Goal: Task Accomplishment & Management: Manage account settings

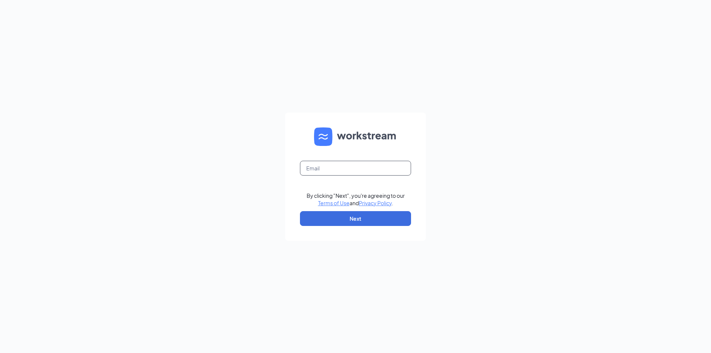
click at [333, 170] on input "text" at bounding box center [355, 168] width 111 height 15
click at [348, 166] on input "text" at bounding box center [355, 168] width 111 height 15
type input "[EMAIL_ADDRESS][DOMAIN_NAME]"
click at [340, 213] on button "Next" at bounding box center [355, 218] width 111 height 15
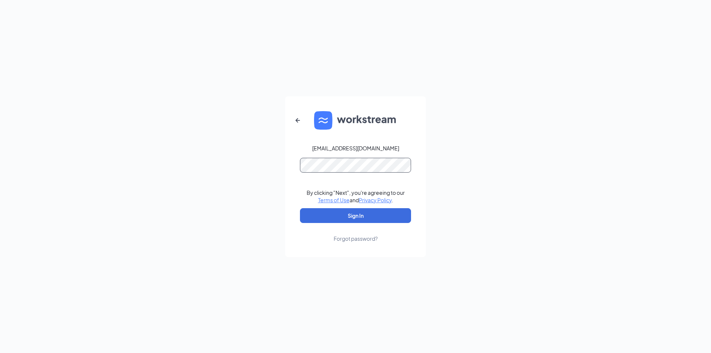
click at [300, 208] on button "Sign In" at bounding box center [355, 215] width 111 height 15
click at [338, 220] on button "Sign In" at bounding box center [355, 215] width 111 height 15
click at [300, 208] on button "Sign In" at bounding box center [355, 215] width 111 height 15
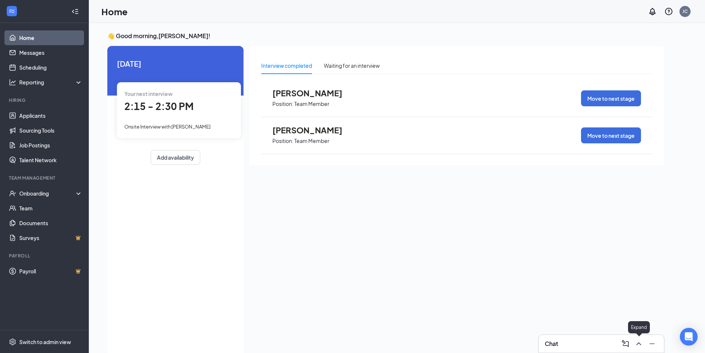
click at [637, 342] on icon "ChevronUp" at bounding box center [639, 343] width 9 height 9
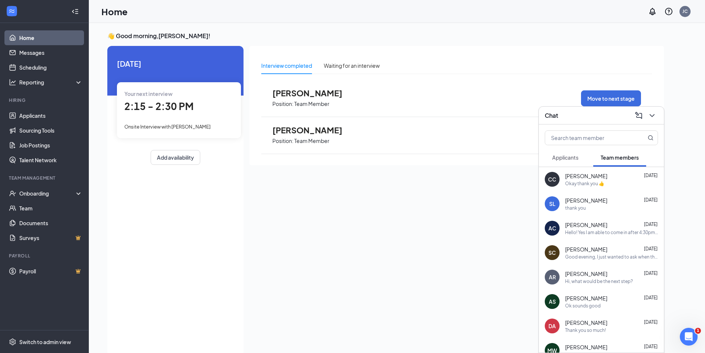
click at [575, 161] on button "Applicants" at bounding box center [565, 157] width 41 height 19
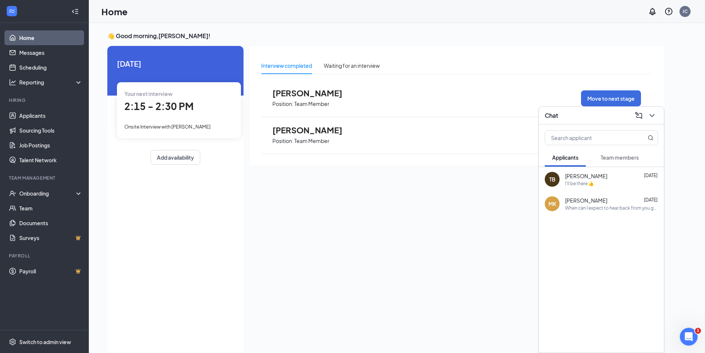
click at [624, 161] on button "Team members" at bounding box center [620, 157] width 53 height 19
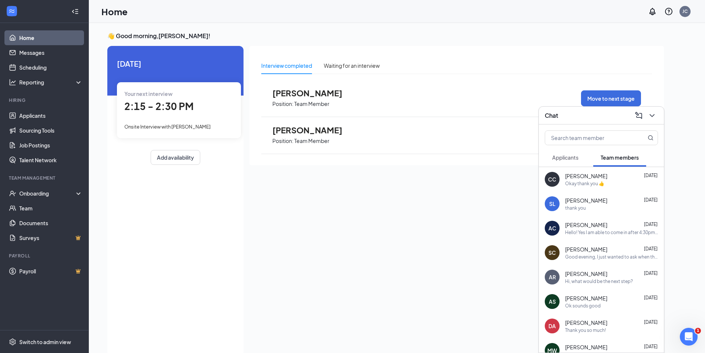
click at [319, 98] on span "Position: Team Member" at bounding box center [313, 103] width 81 height 11
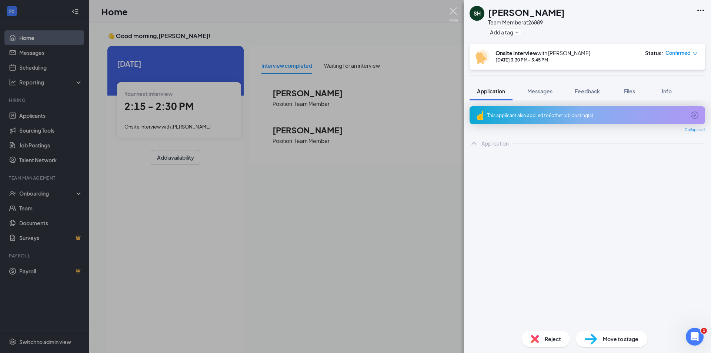
click at [456, 10] on img at bounding box center [453, 14] width 9 height 14
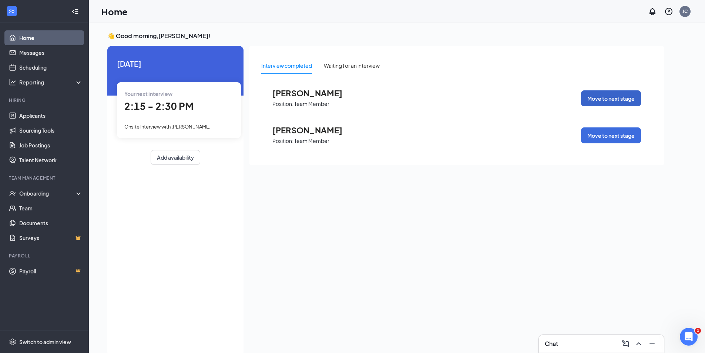
click at [596, 101] on button "Move to next stage" at bounding box center [611, 98] width 60 height 16
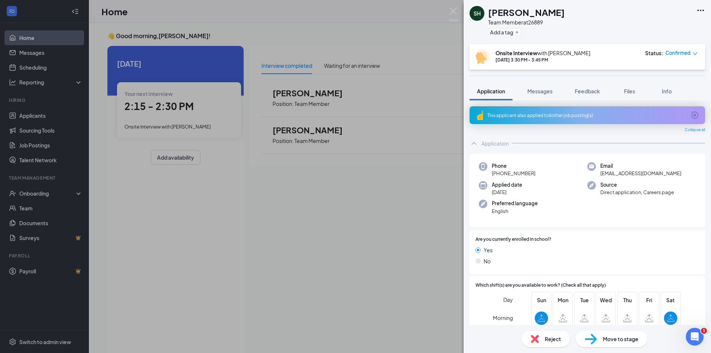
click at [613, 343] on span "Move to stage" at bounding box center [621, 339] width 36 height 8
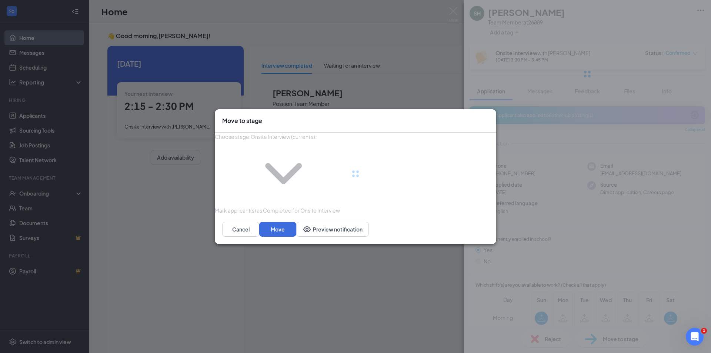
type input "Hiring Complete (final stage)"
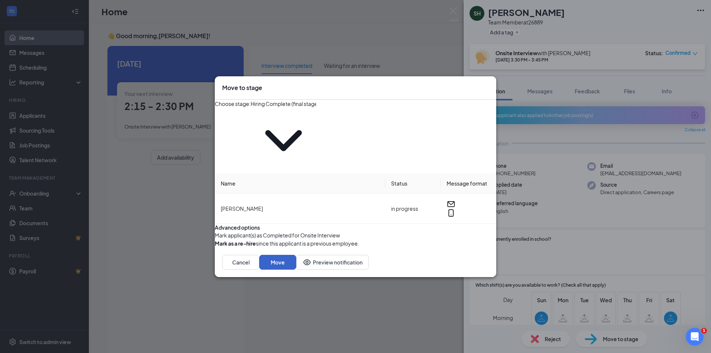
click at [296, 255] on button "Move" at bounding box center [277, 262] width 37 height 15
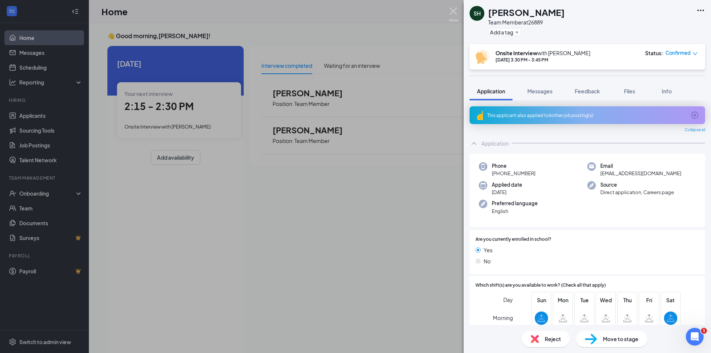
click at [457, 13] on img at bounding box center [453, 14] width 9 height 14
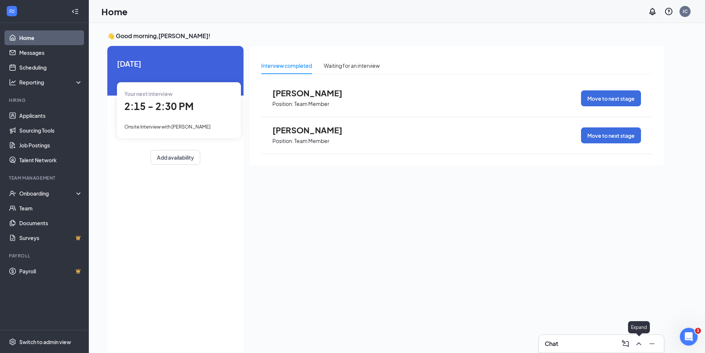
click at [638, 346] on icon "ChevronUp" at bounding box center [639, 343] width 9 height 9
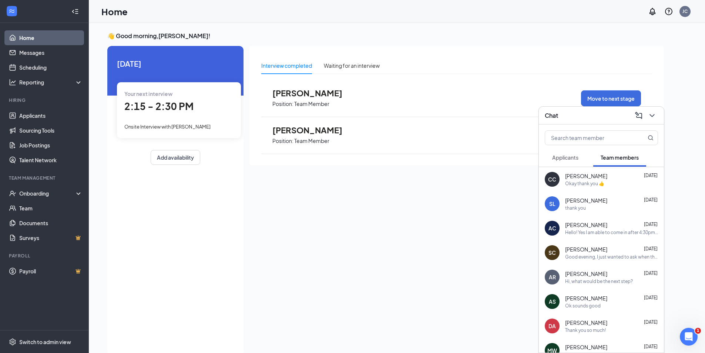
click at [580, 163] on button "Applicants" at bounding box center [565, 157] width 41 height 19
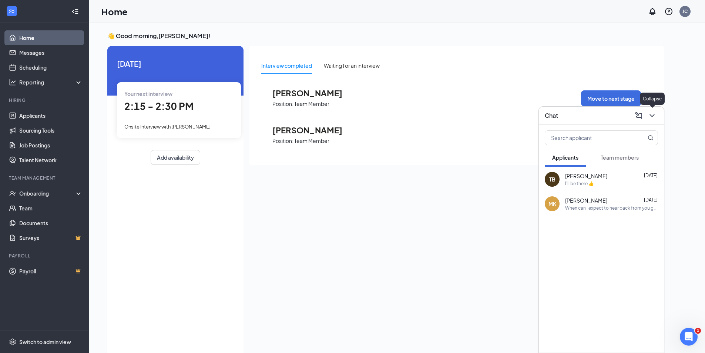
click at [657, 113] on button at bounding box center [653, 116] width 12 height 12
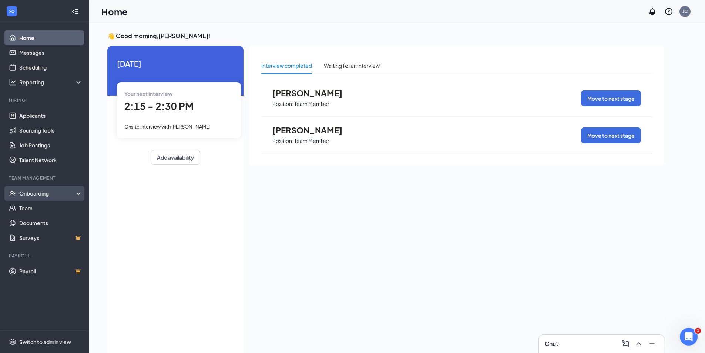
click at [43, 198] on div "Onboarding" at bounding box center [44, 193] width 89 height 15
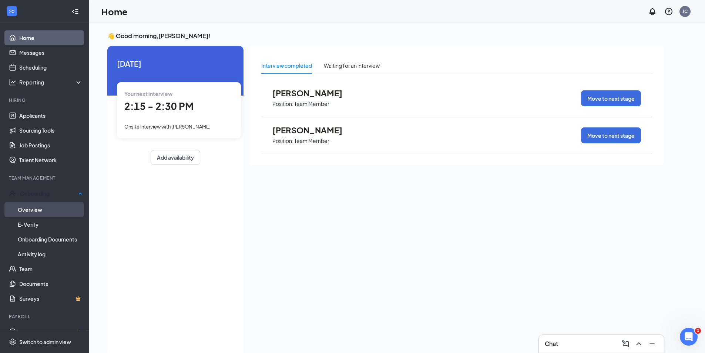
click at [44, 207] on link "Overview" at bounding box center [50, 209] width 65 height 15
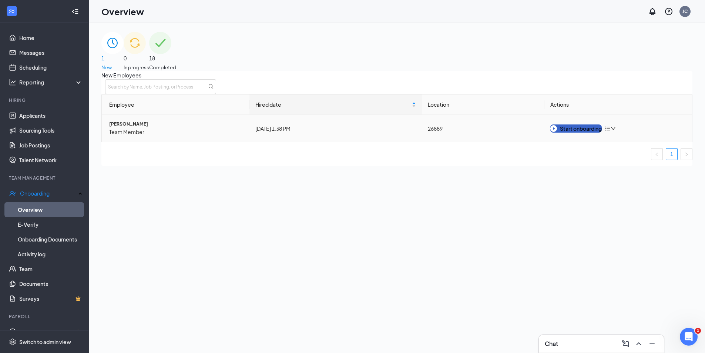
click at [568, 133] on button "Start onboarding" at bounding box center [576, 128] width 51 height 8
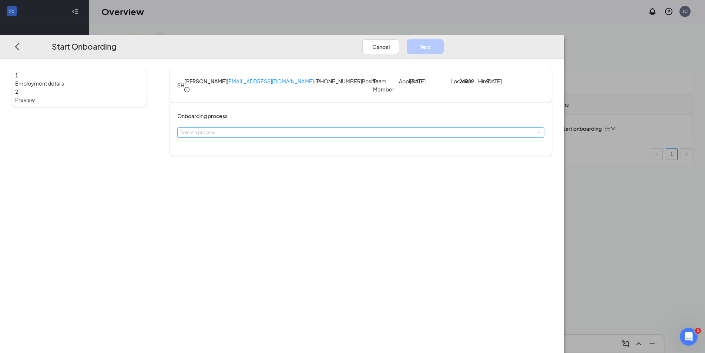
click at [356, 136] on div "Select a process" at bounding box center [359, 132] width 358 height 7
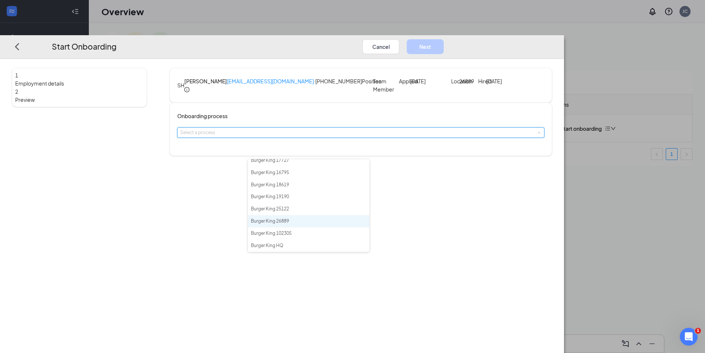
click at [311, 219] on li "Burger King 26889" at bounding box center [308, 221] width 121 height 12
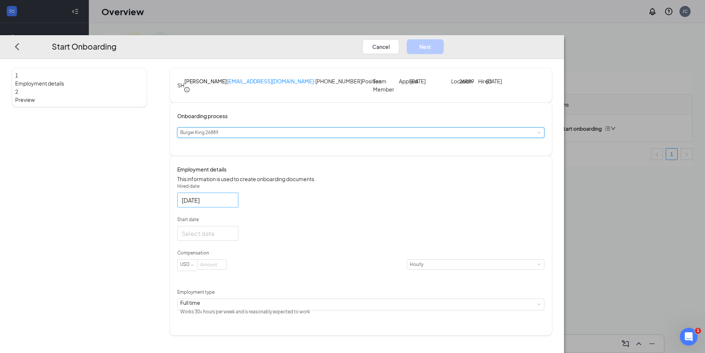
click at [238, 207] on div "[DATE]" at bounding box center [207, 200] width 61 height 15
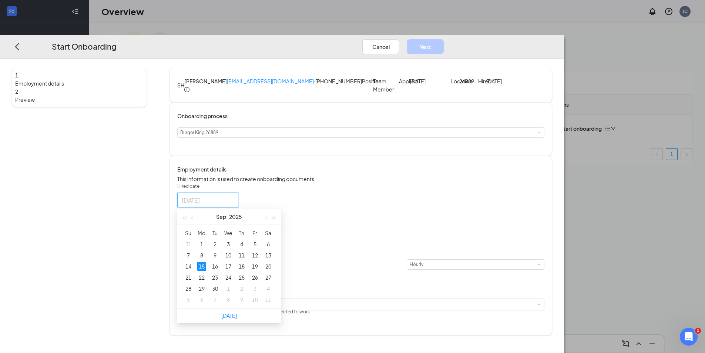
type input "[DATE]"
click at [370, 240] on div "Hired date [DATE] [DATE] Su Mo Tu We Th Fr Sa 31 1 2 3 4 5 6 7 8 9 10 11 12 13 …" at bounding box center [360, 250] width 367 height 134
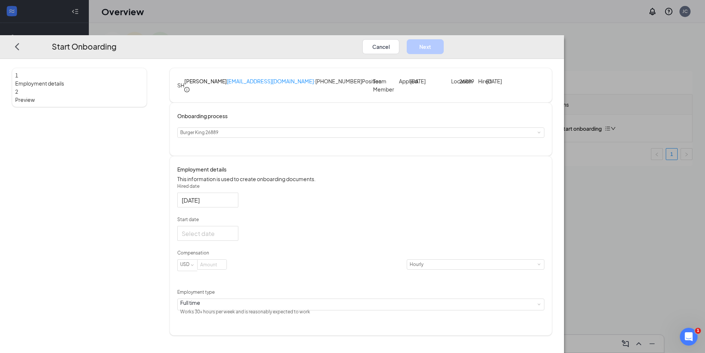
scroll to position [4, 0]
click at [234, 238] on div at bounding box center [208, 233] width 52 height 9
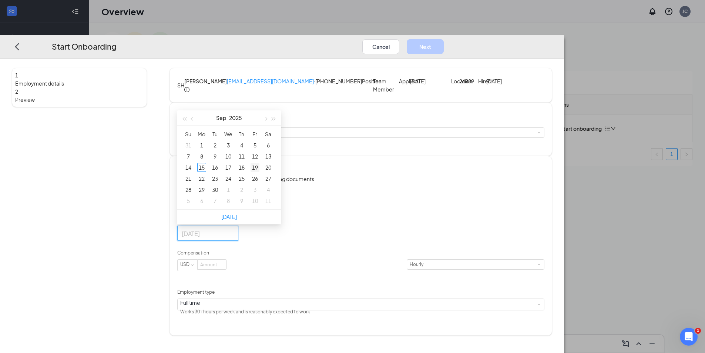
type input "[DATE]"
click at [260, 172] on div "19" at bounding box center [255, 167] width 9 height 9
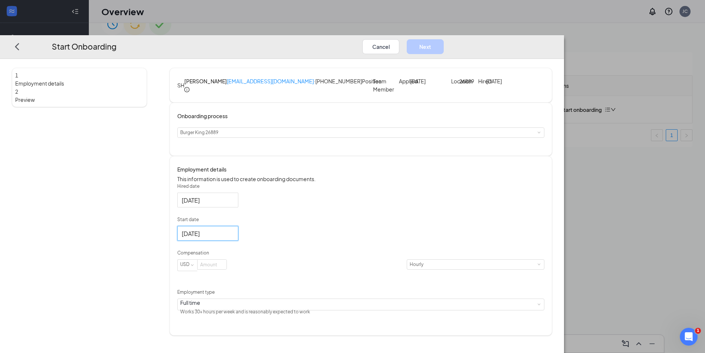
scroll to position [33, 0]
click at [227, 270] on input at bounding box center [212, 265] width 29 height 10
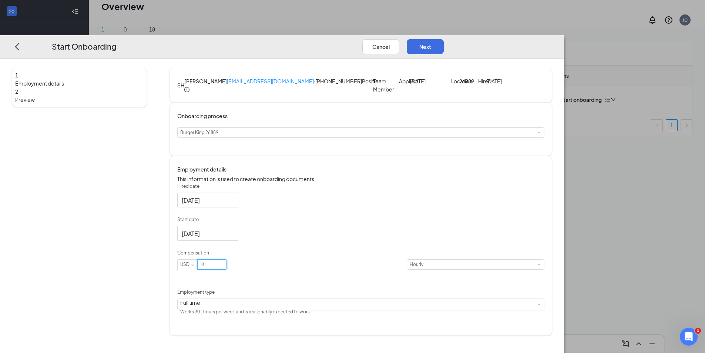
scroll to position [0, 0]
type input "13"
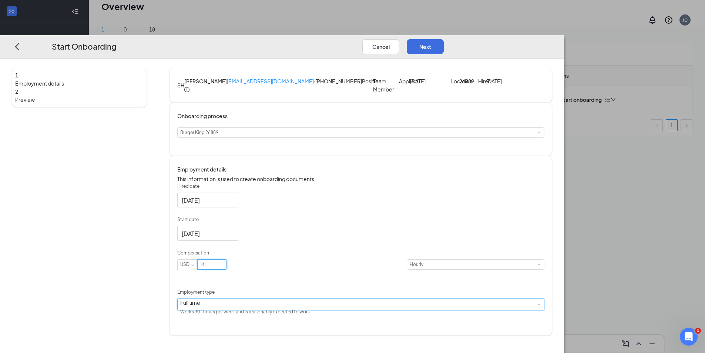
click at [331, 310] on div "Full time Works 30+ hours per week and is reasonably expected to work" at bounding box center [360, 304] width 361 height 11
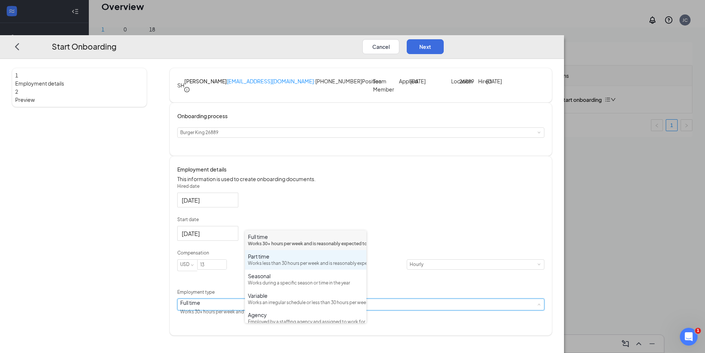
click at [310, 267] on div "Works less than 30 hours per week and is reasonably expected to work" at bounding box center [306, 263] width 116 height 7
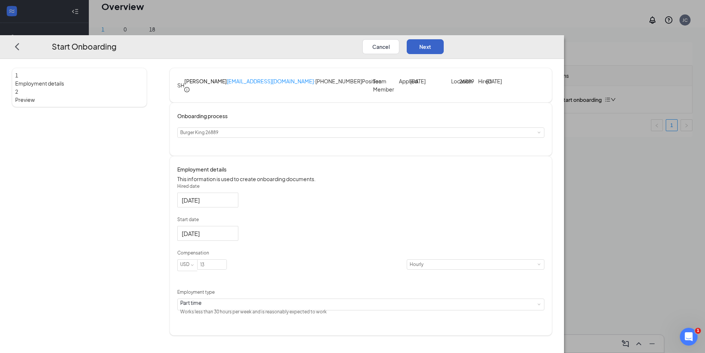
click at [444, 39] on button "Next" at bounding box center [425, 46] width 37 height 15
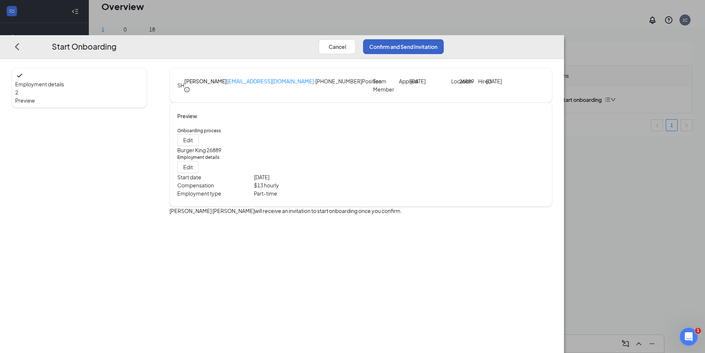
click at [444, 39] on button "Confirm and Send Invitation" at bounding box center [403, 46] width 81 height 15
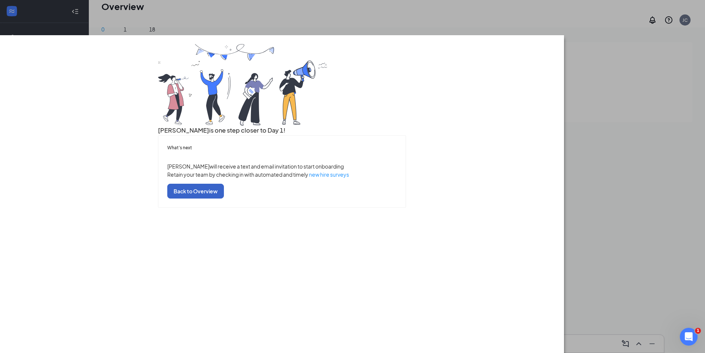
click at [224, 198] on button "Back to Overview" at bounding box center [195, 191] width 57 height 15
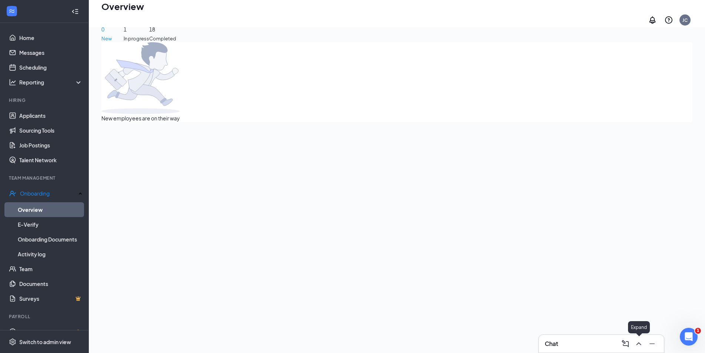
click at [643, 347] on icon "ChevronUp" at bounding box center [639, 343] width 9 height 9
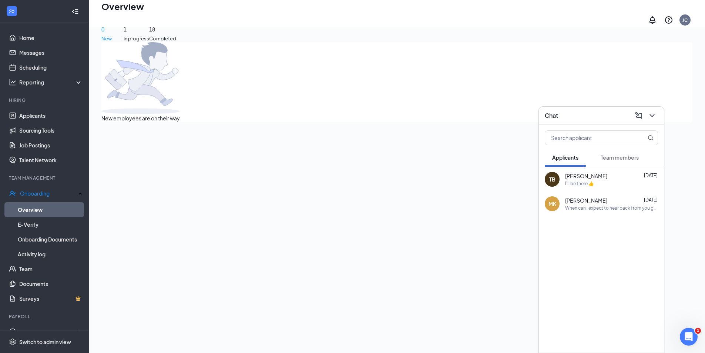
click at [618, 161] on button "Team members" at bounding box center [620, 157] width 53 height 19
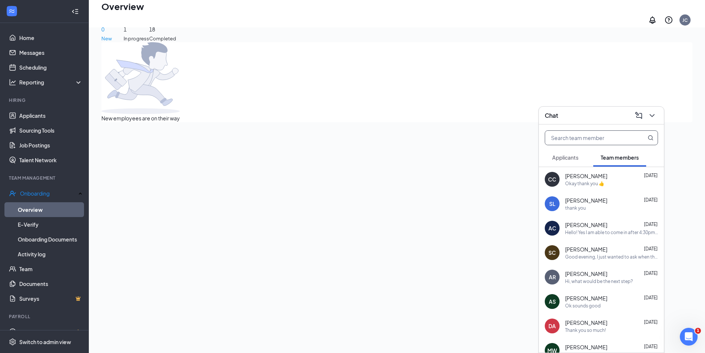
click at [577, 137] on input "text" at bounding box center [589, 138] width 88 height 14
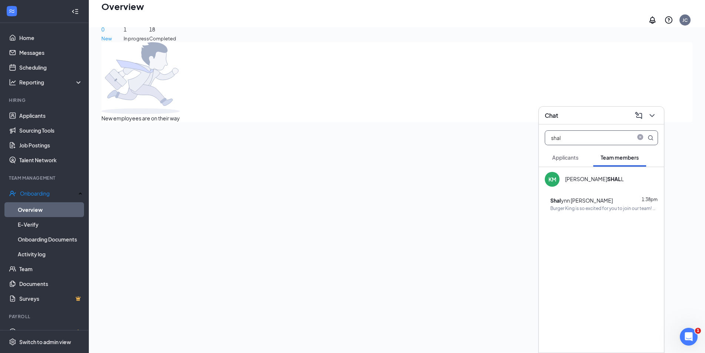
type input "shal"
click at [589, 203] on div "Shal ynn [PERSON_NAME]" at bounding box center [582, 200] width 63 height 8
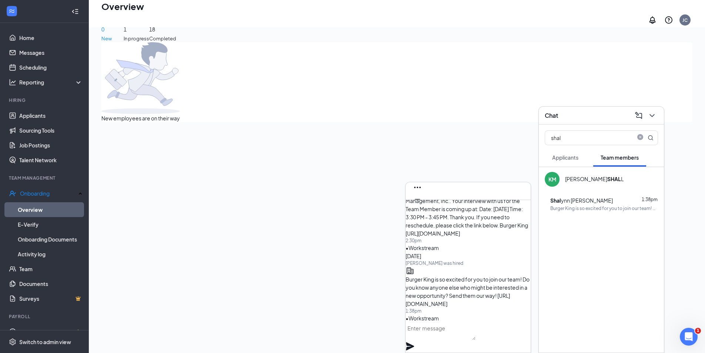
click at [449, 340] on textarea at bounding box center [441, 331] width 70 height 18
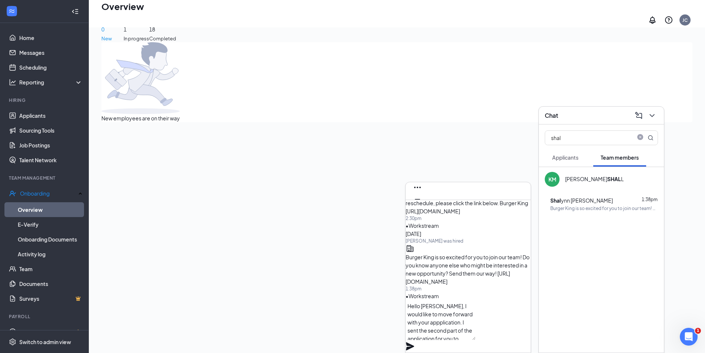
scroll to position [23, 0]
type textarea "Hello [PERSON_NAME], I would like to move forward with your appplication. I sen…"
click at [415, 342] on icon "Plane" at bounding box center [410, 346] width 9 height 9
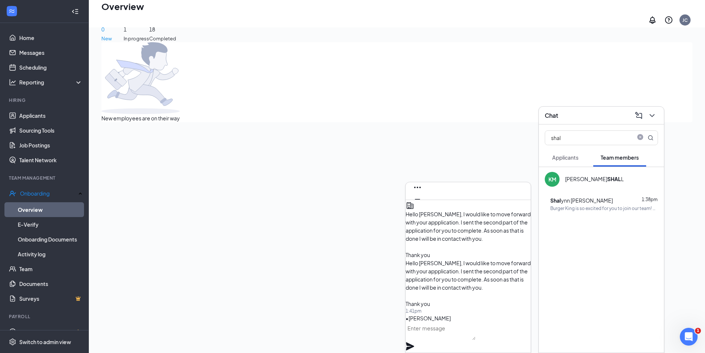
click at [422, 207] on icon "Cross" at bounding box center [417, 211] width 9 height 9
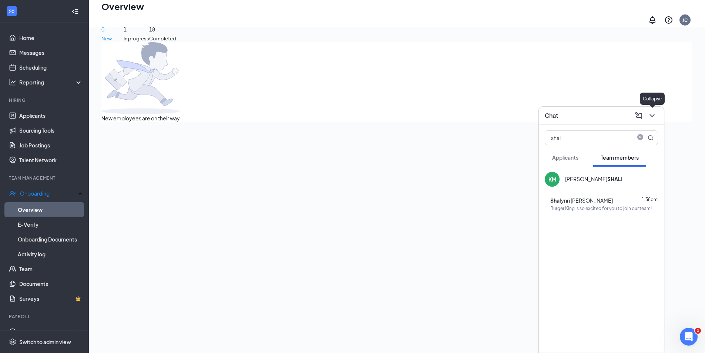
click at [653, 115] on icon "ChevronDown" at bounding box center [652, 115] width 9 height 9
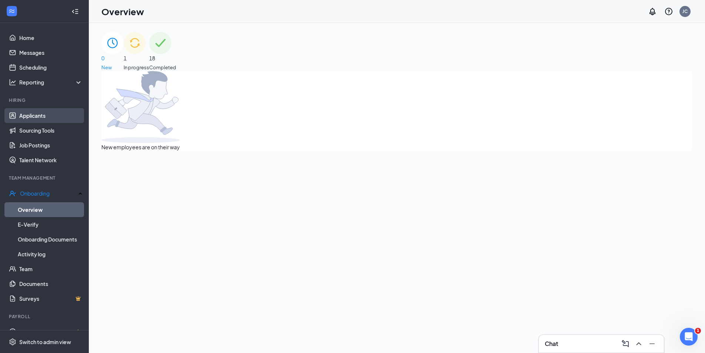
drag, startPoint x: 37, startPoint y: 118, endPoint x: 37, endPoint y: 114, distance: 4.1
click at [37, 118] on link "Applicants" at bounding box center [50, 115] width 63 height 15
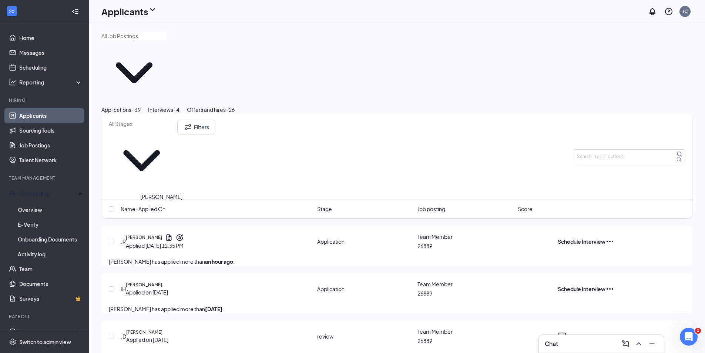
click at [155, 281] on h5 "[PERSON_NAME]" at bounding box center [144, 284] width 36 height 7
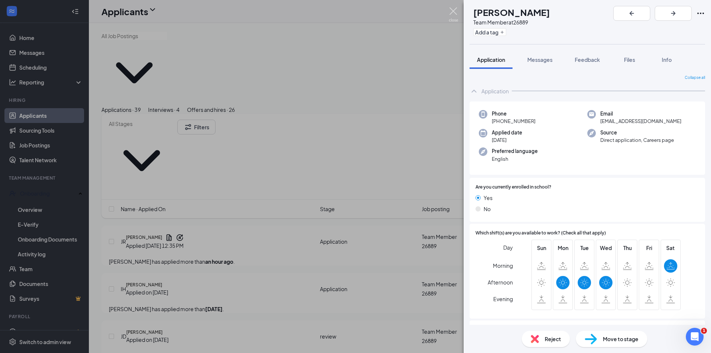
click at [454, 8] on img at bounding box center [453, 14] width 9 height 14
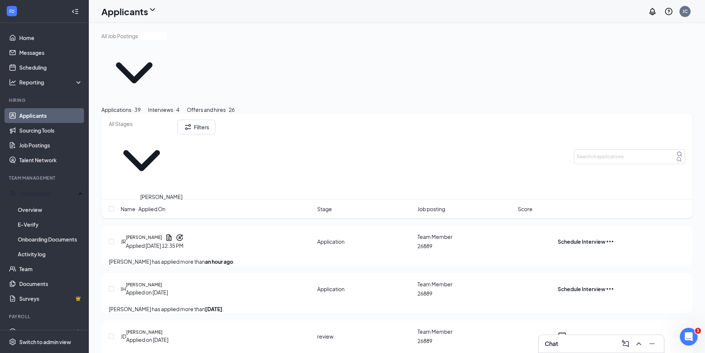
click at [149, 204] on div "[PERSON_NAME]" at bounding box center [161, 198] width 42 height 11
click at [154, 281] on h5 "[PERSON_NAME]" at bounding box center [144, 284] width 36 height 7
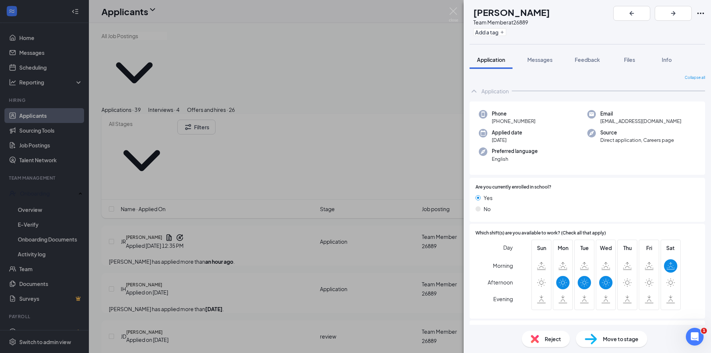
click at [447, 11] on div "IH [PERSON_NAME] Team Member at 26889 Add a tag Application Messages Feedback F…" at bounding box center [355, 176] width 711 height 353
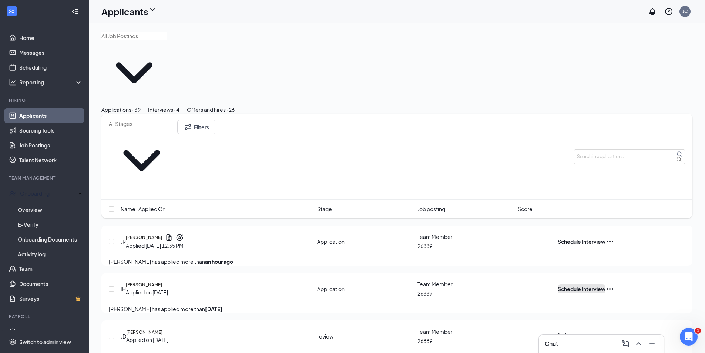
click at [606, 284] on button "Schedule Interview" at bounding box center [582, 288] width 48 height 9
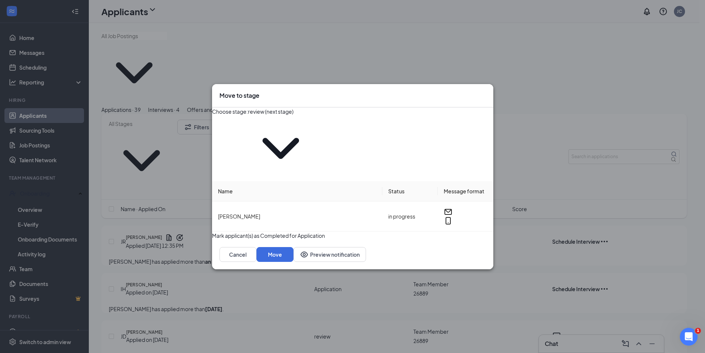
click at [314, 134] on span "review (next stage)" at bounding box center [281, 144] width 66 height 73
click at [314, 116] on input "review (next stage)" at bounding box center [281, 111] width 66 height 8
click at [300, 195] on div "Onsite Interview" at bounding box center [281, 199] width 40 height 8
type input "Onsite Interview"
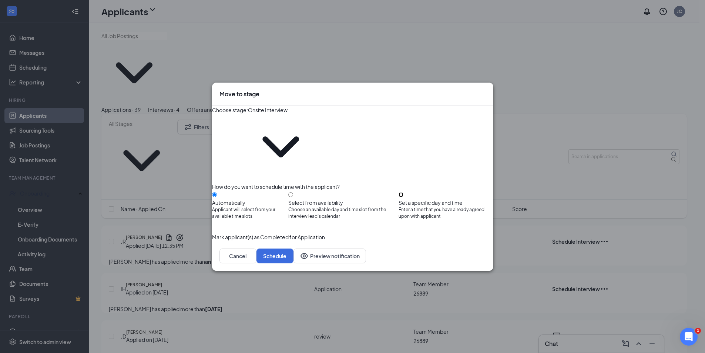
click at [404, 192] on input "Set a specific day and time Enter a time that you have already agreed upon with…" at bounding box center [401, 194] width 5 height 5
radio input "true"
radio input "false"
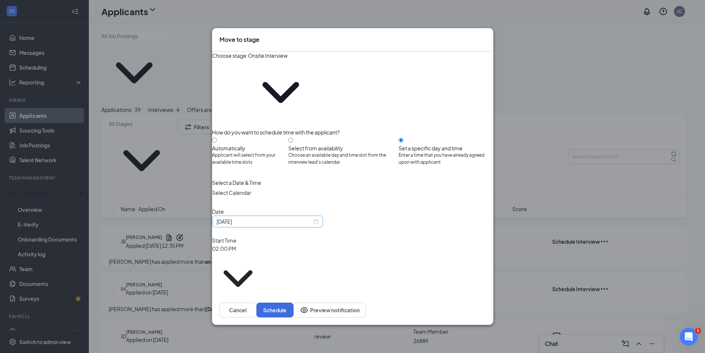
click at [312, 217] on input "[DATE]" at bounding box center [265, 221] width 96 height 8
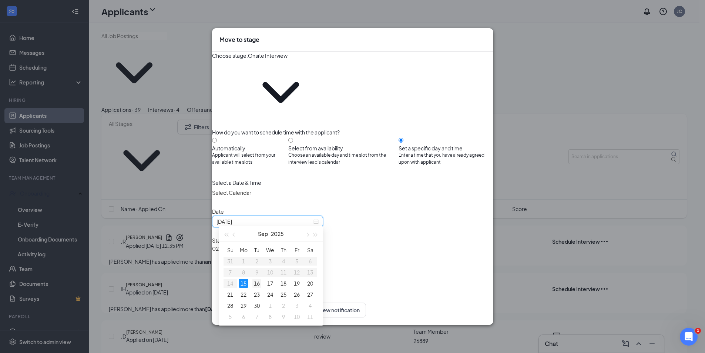
type input "[DATE]"
click at [256, 283] on div "16" at bounding box center [257, 283] width 9 height 9
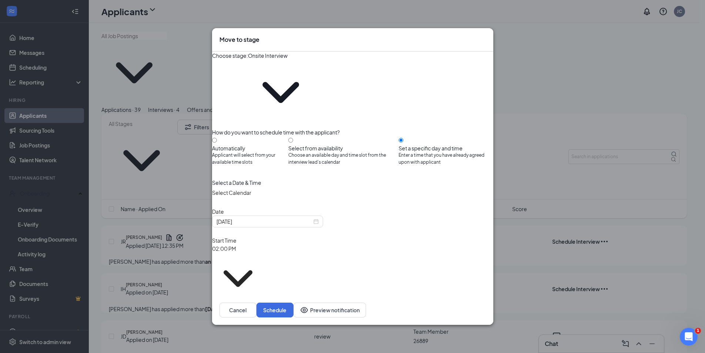
click at [278, 245] on span "02:00 PM" at bounding box center [245, 274] width 66 height 59
click at [264, 253] on icon "ChevronDown" at bounding box center [238, 279] width 52 height 52
click at [278, 245] on span "02:00 PM" at bounding box center [245, 274] width 66 height 59
click at [278, 244] on input "02:00 PM" at bounding box center [245, 248] width 66 height 8
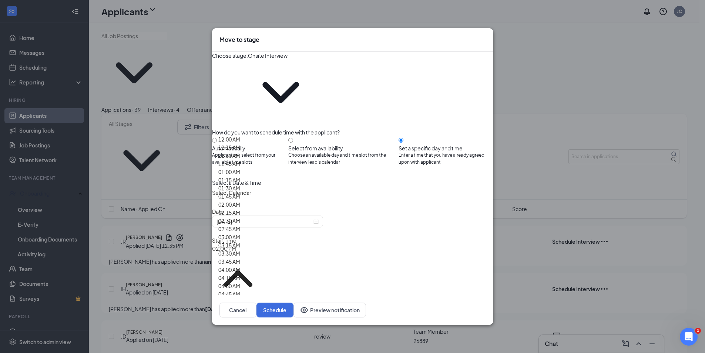
scroll to position [630, 0]
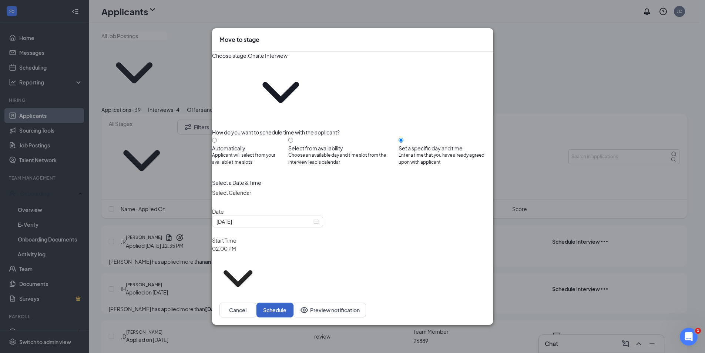
click at [294, 303] on button "Schedule" at bounding box center [275, 310] width 37 height 15
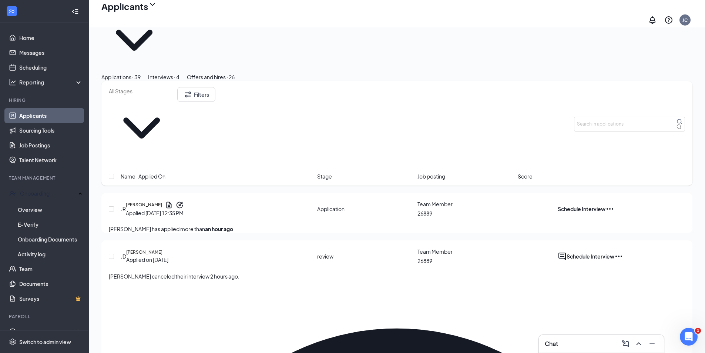
scroll to position [0, 0]
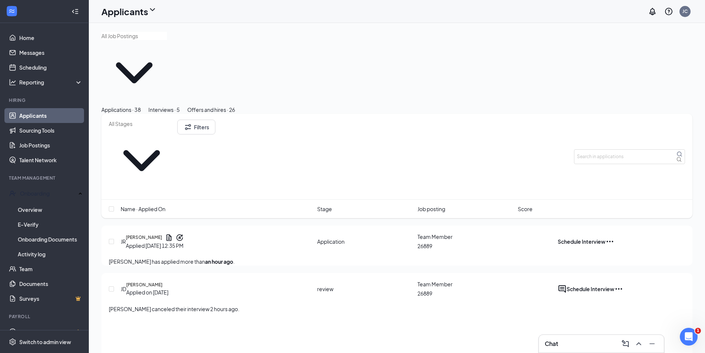
click at [180, 106] on div "Interviews · 5" at bounding box center [164, 110] width 31 height 8
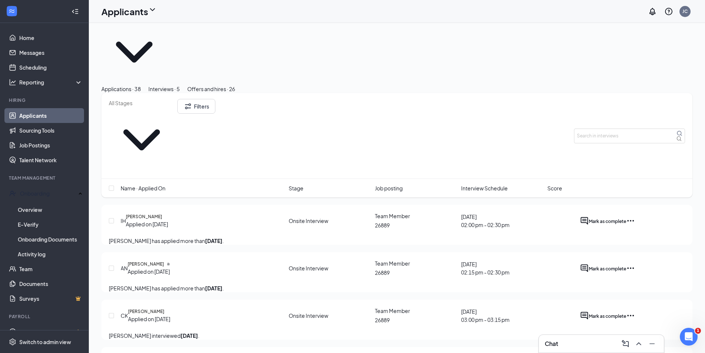
scroll to position [73, 0]
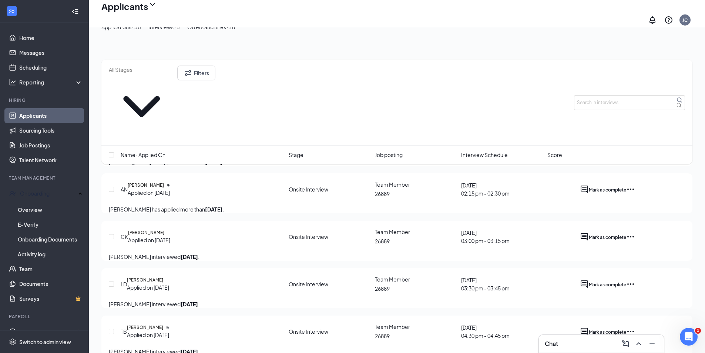
click at [635, 232] on icon "Ellipses" at bounding box center [631, 236] width 9 height 9
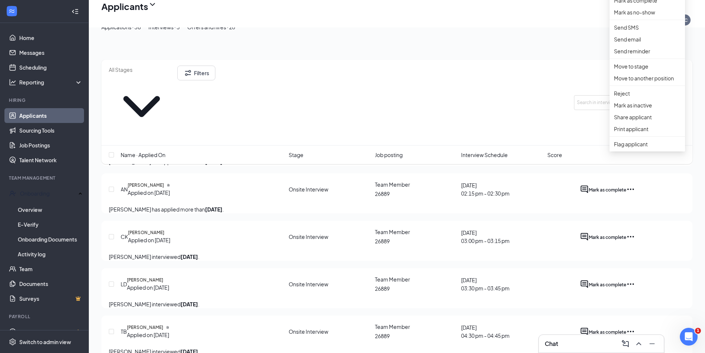
click at [460, 31] on div "Applications · 38 Interviews · 5 Offers and hires · 26" at bounding box center [396, 27] width 591 height 8
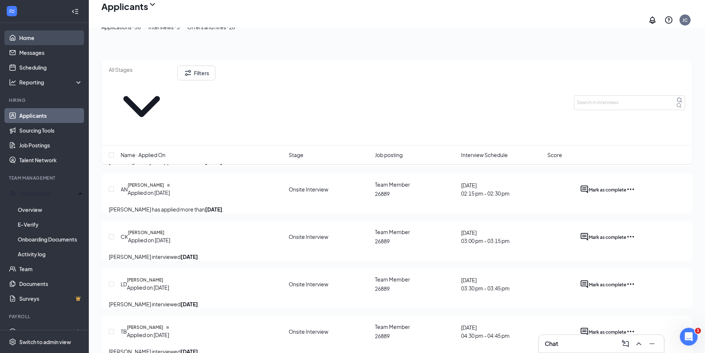
click at [42, 41] on link "Home" at bounding box center [50, 37] width 63 height 15
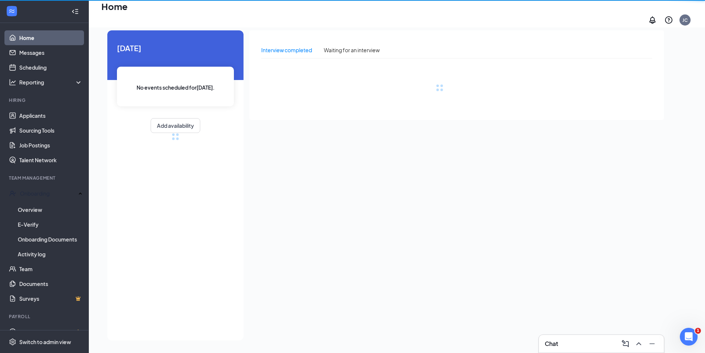
scroll to position [16, 0]
